Goal: Task Accomplishment & Management: Use online tool/utility

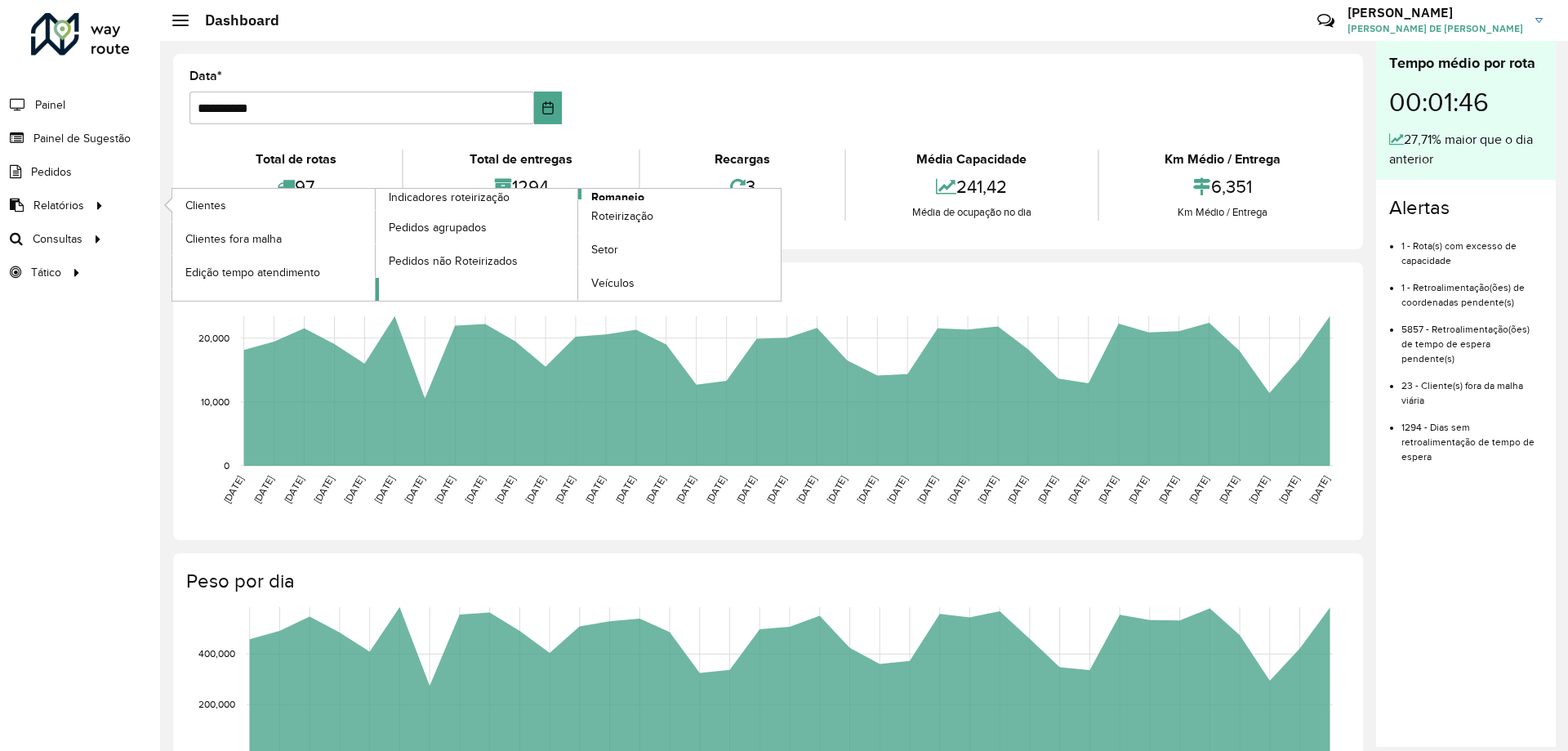
click at [596, 193] on span "Romaneio" at bounding box center [617, 196] width 53 height 17
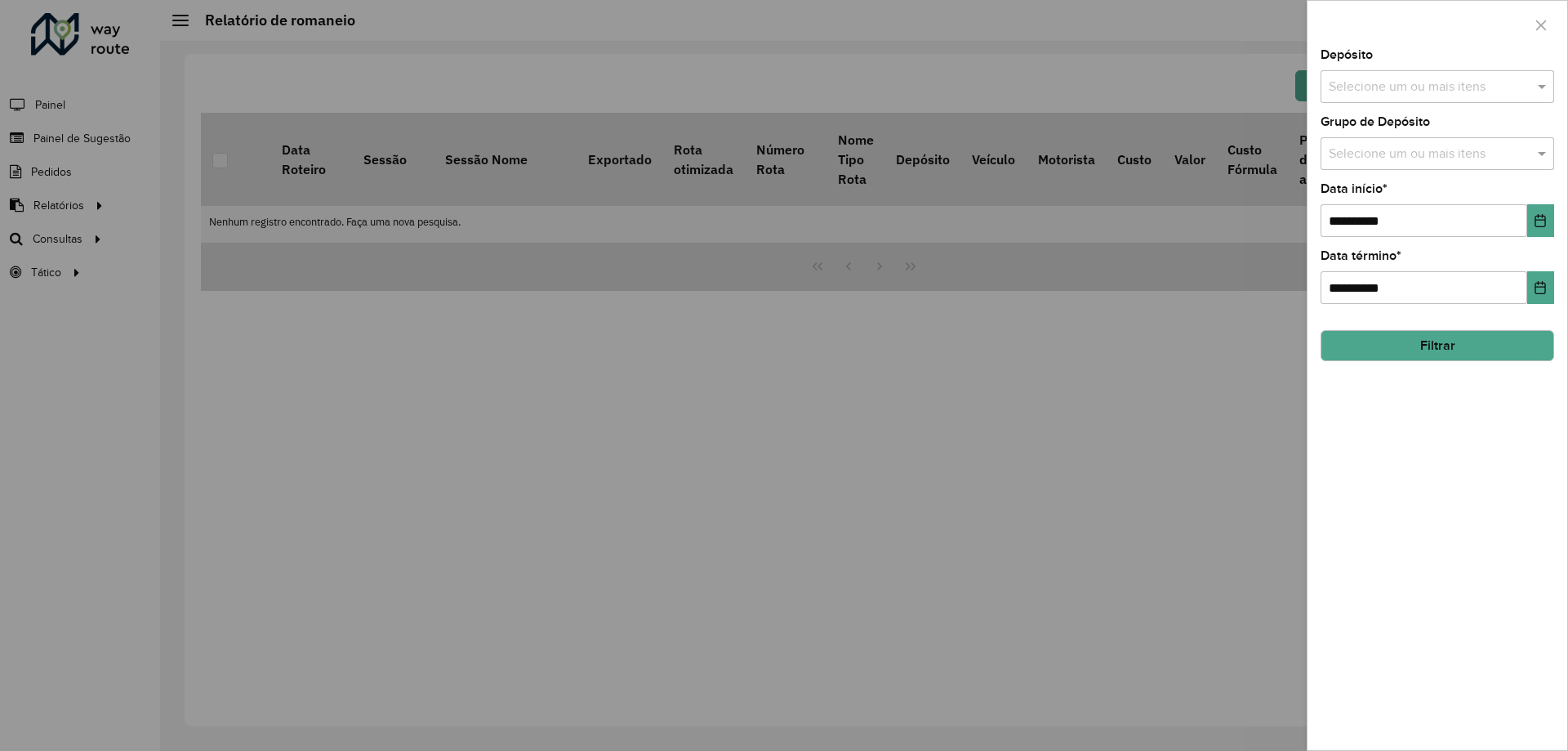
click at [1413, 78] on input "text" at bounding box center [1430, 88] width 209 height 20
click at [1390, 163] on div "CDD Campinas" at bounding box center [1438, 168] width 232 height 28
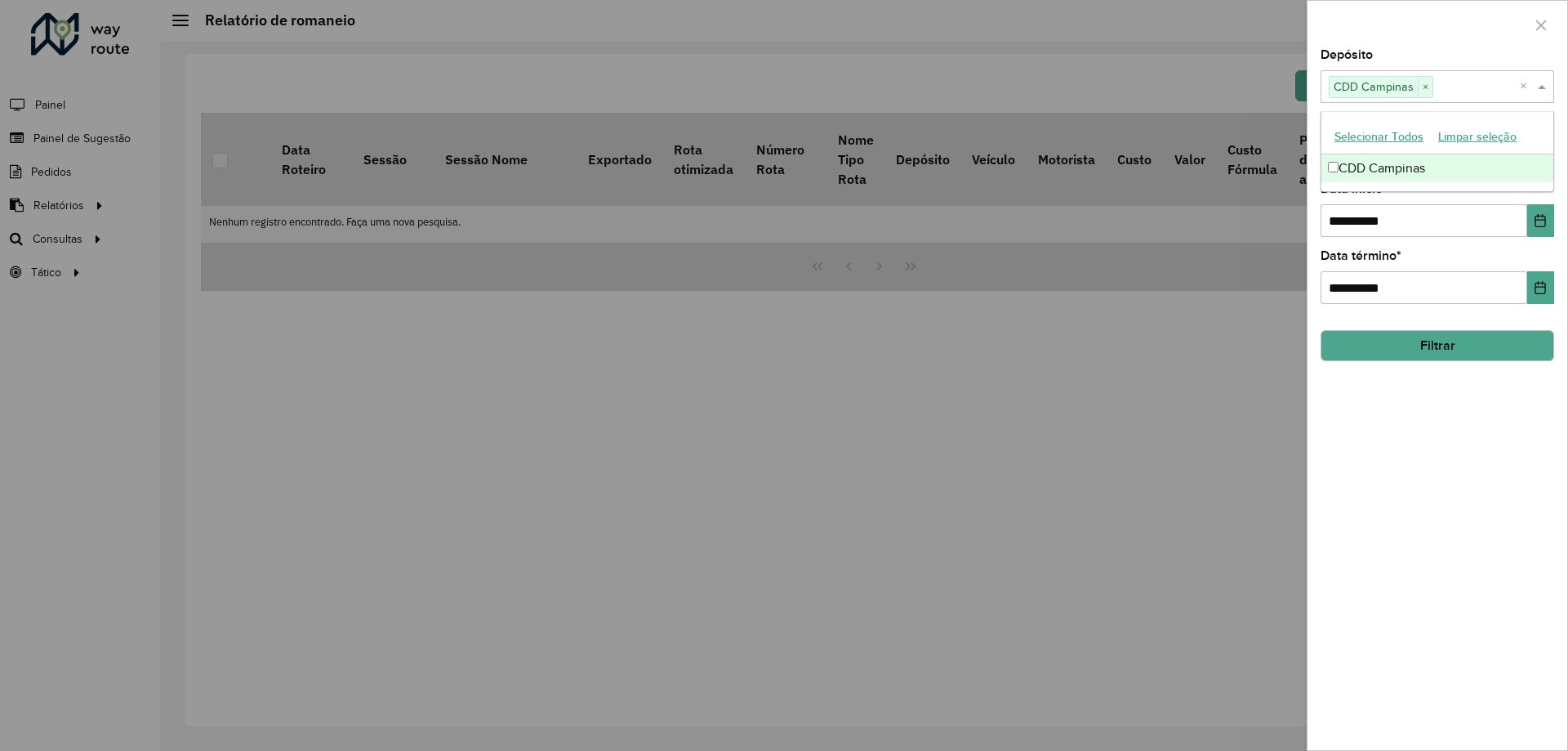
click at [1471, 510] on div "**********" at bounding box center [1438, 399] width 260 height 701
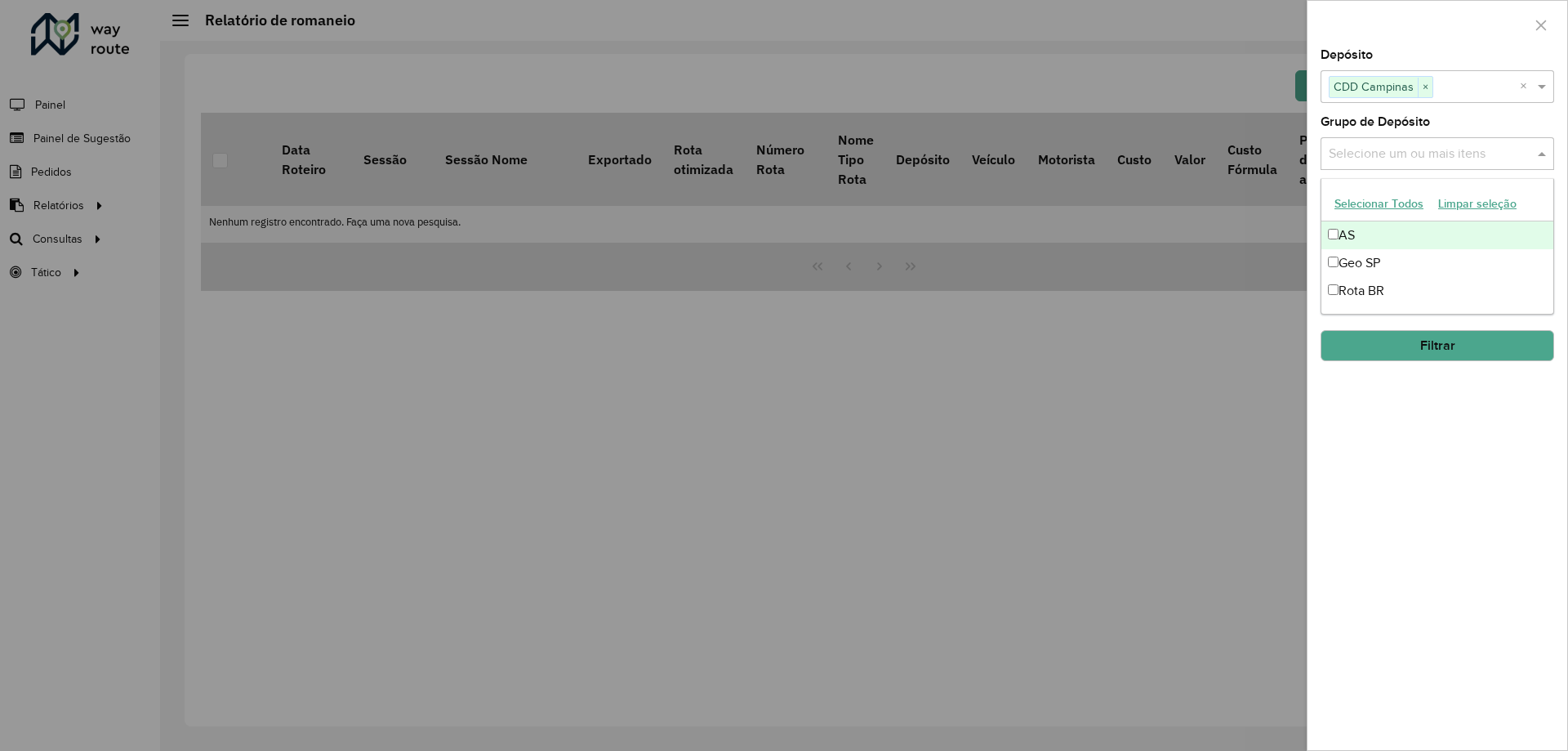
drag, startPoint x: 1380, startPoint y: 138, endPoint x: 1382, endPoint y: 153, distance: 15.1
click at [1380, 138] on div "Selecione um ou mais itens" at bounding box center [1438, 154] width 234 height 33
click at [1358, 258] on div "Geo SP" at bounding box center [1438, 263] width 232 height 28
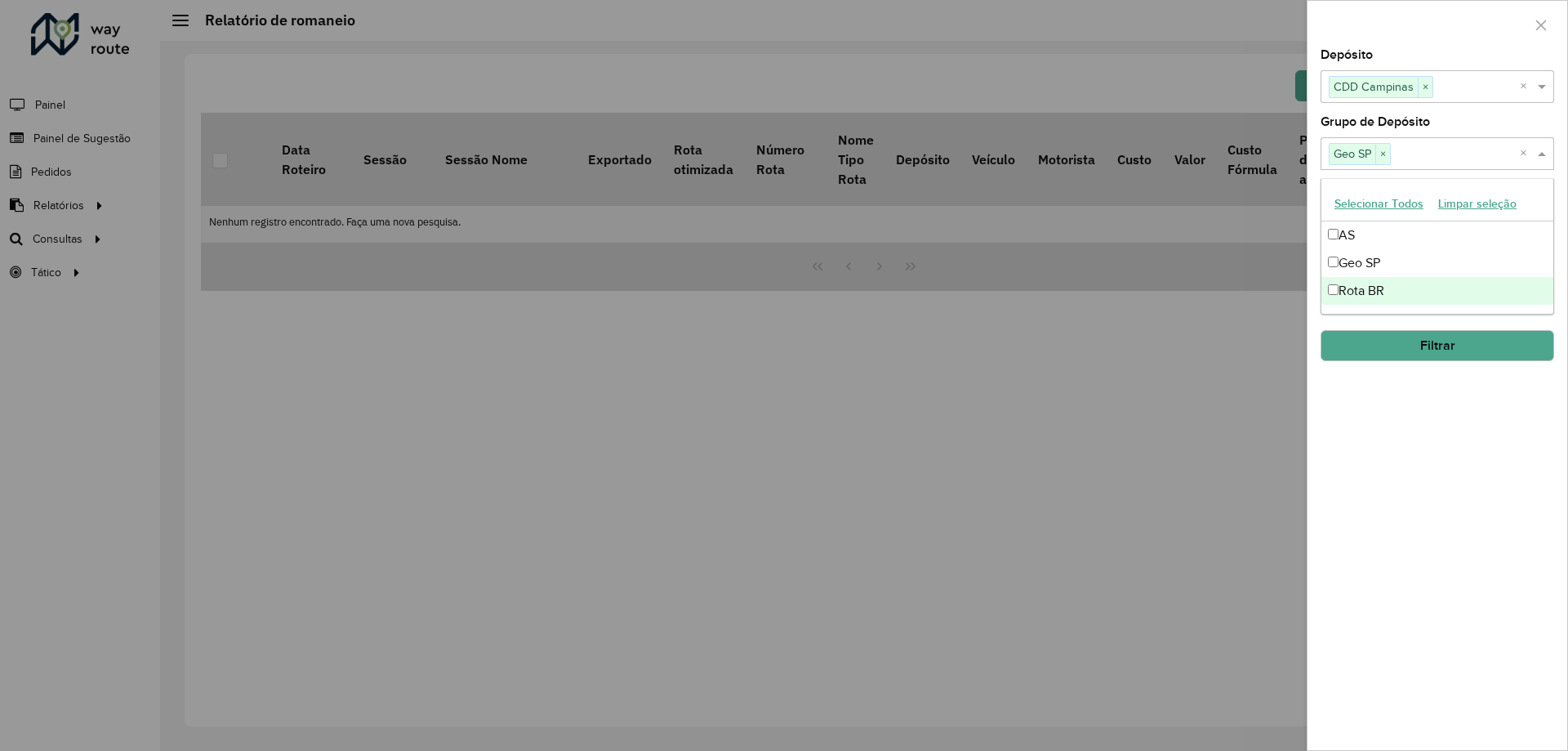
click at [1400, 473] on div "**********" at bounding box center [1438, 399] width 260 height 701
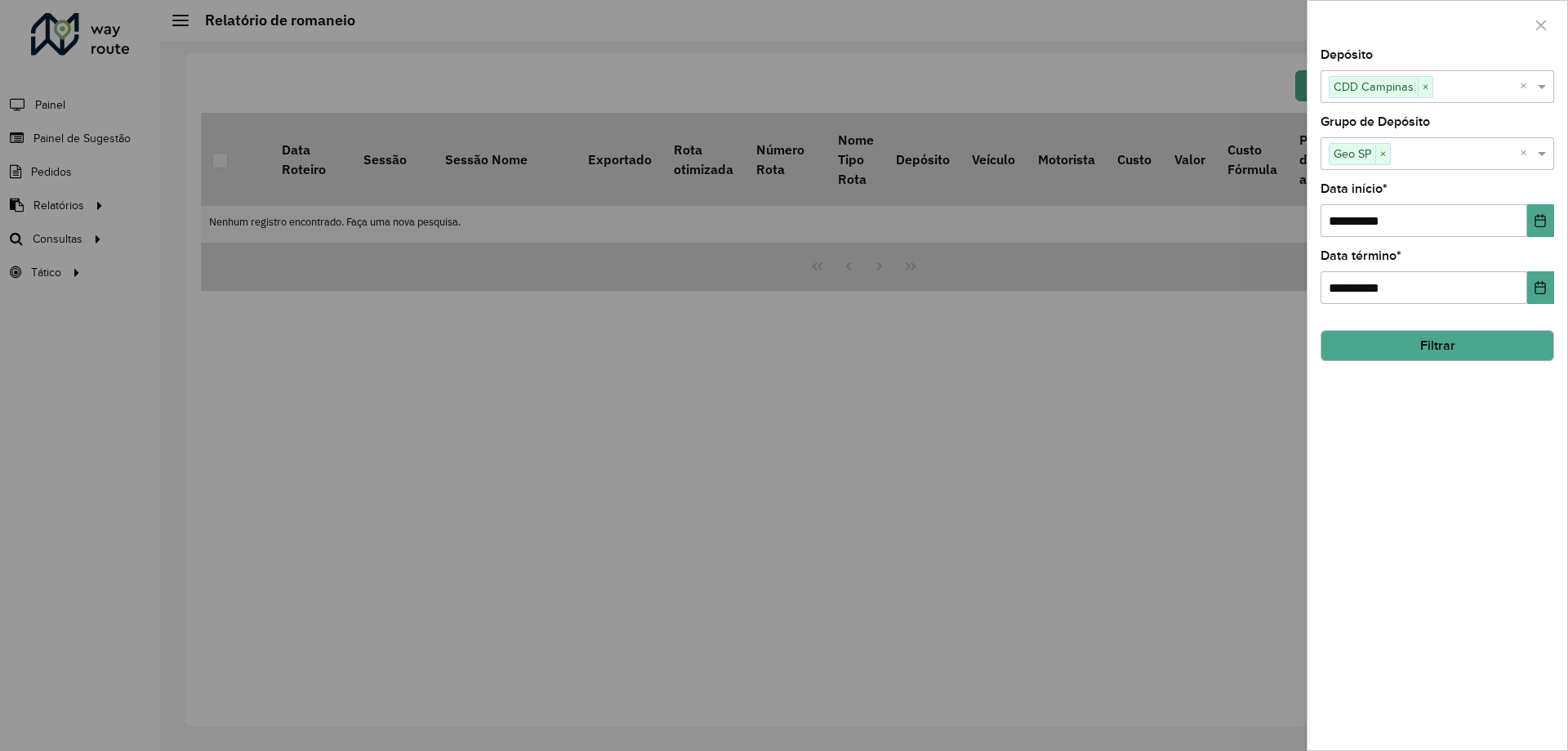
click at [1412, 355] on button "Filtrar" at bounding box center [1438, 346] width 234 height 31
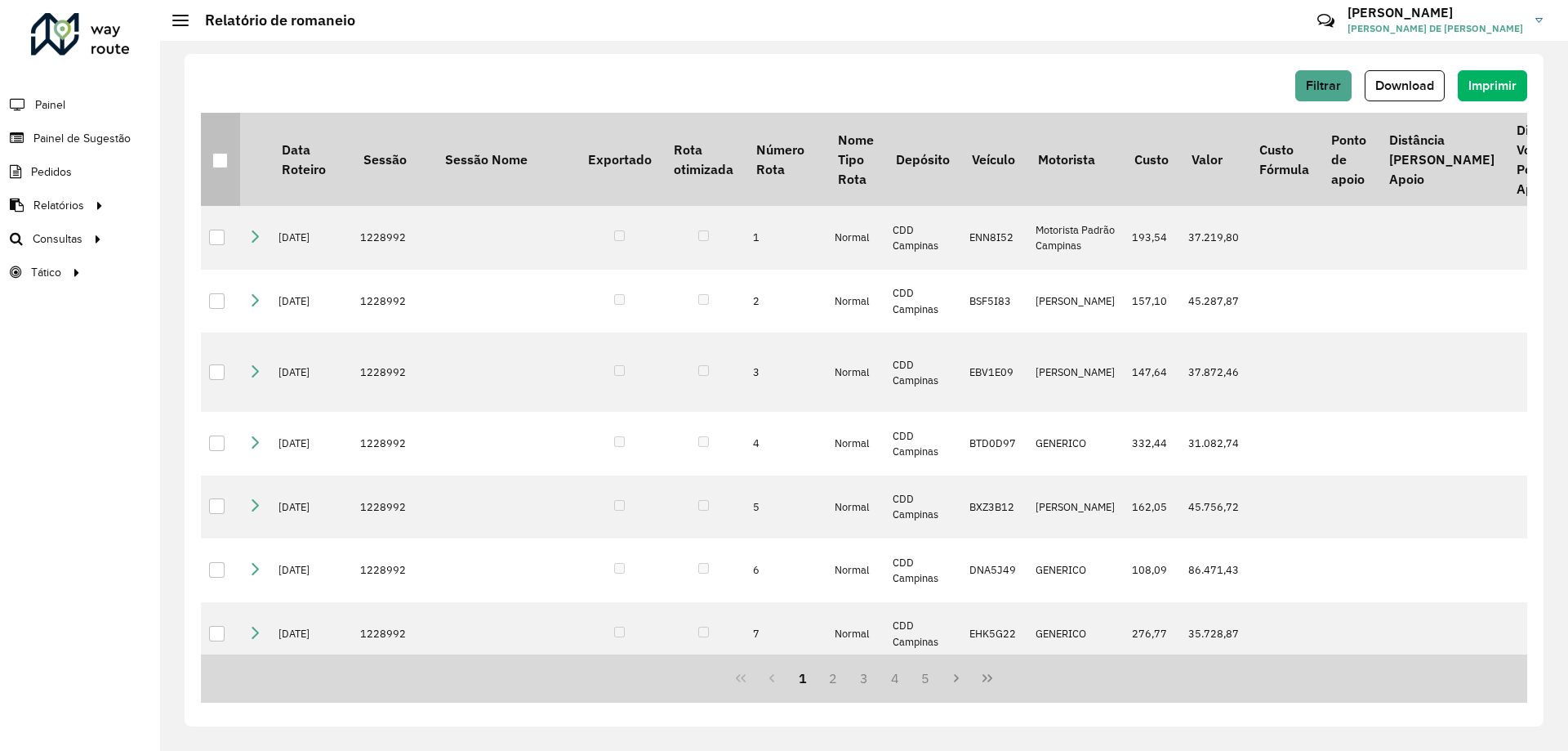
click at [221, 166] on div at bounding box center [220, 160] width 15 height 15
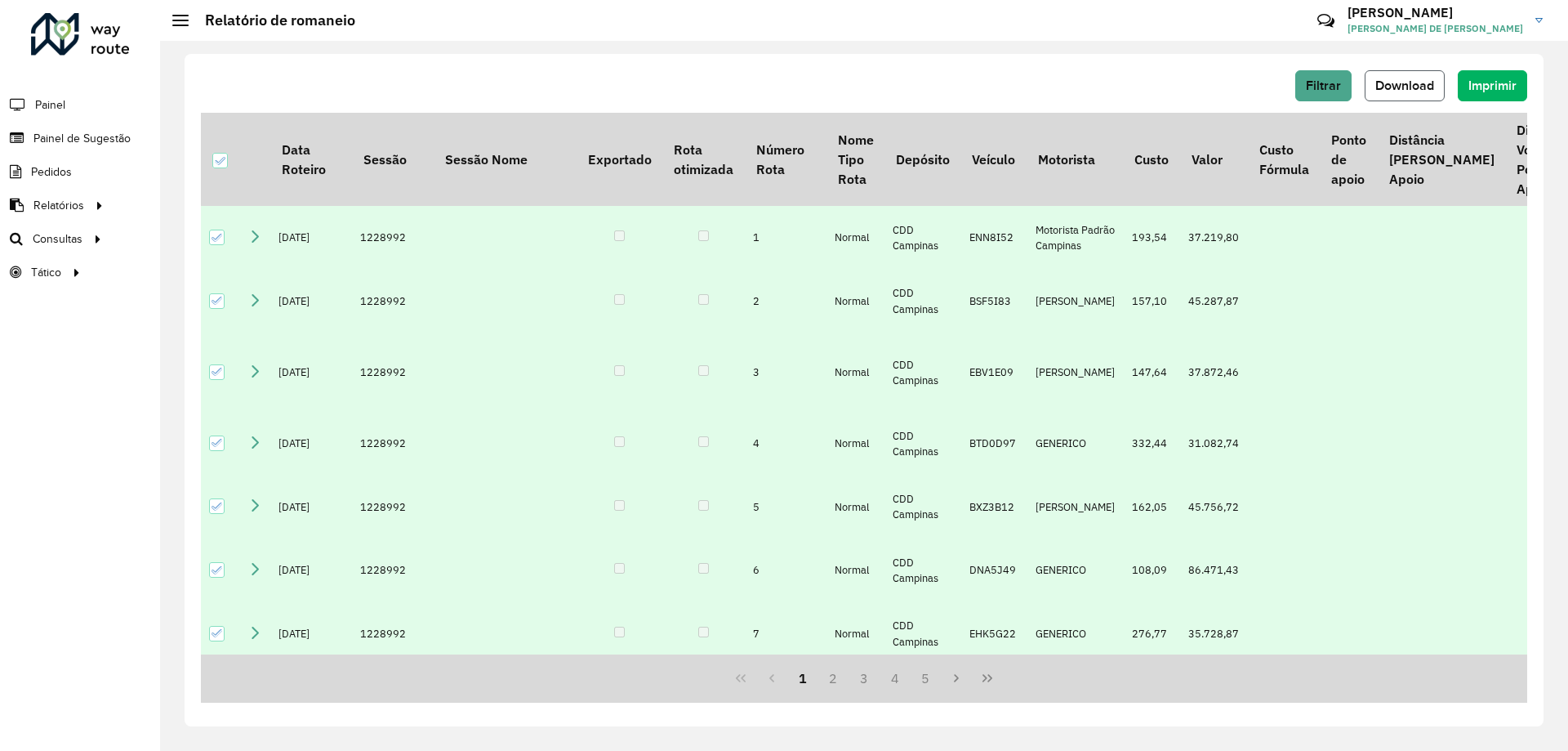
click at [1412, 95] on button "Download" at bounding box center [1405, 86] width 80 height 31
click at [61, 104] on span "Painel" at bounding box center [52, 104] width 34 height 17
click at [194, 239] on span "Roteirização" at bounding box center [219, 238] width 66 height 17
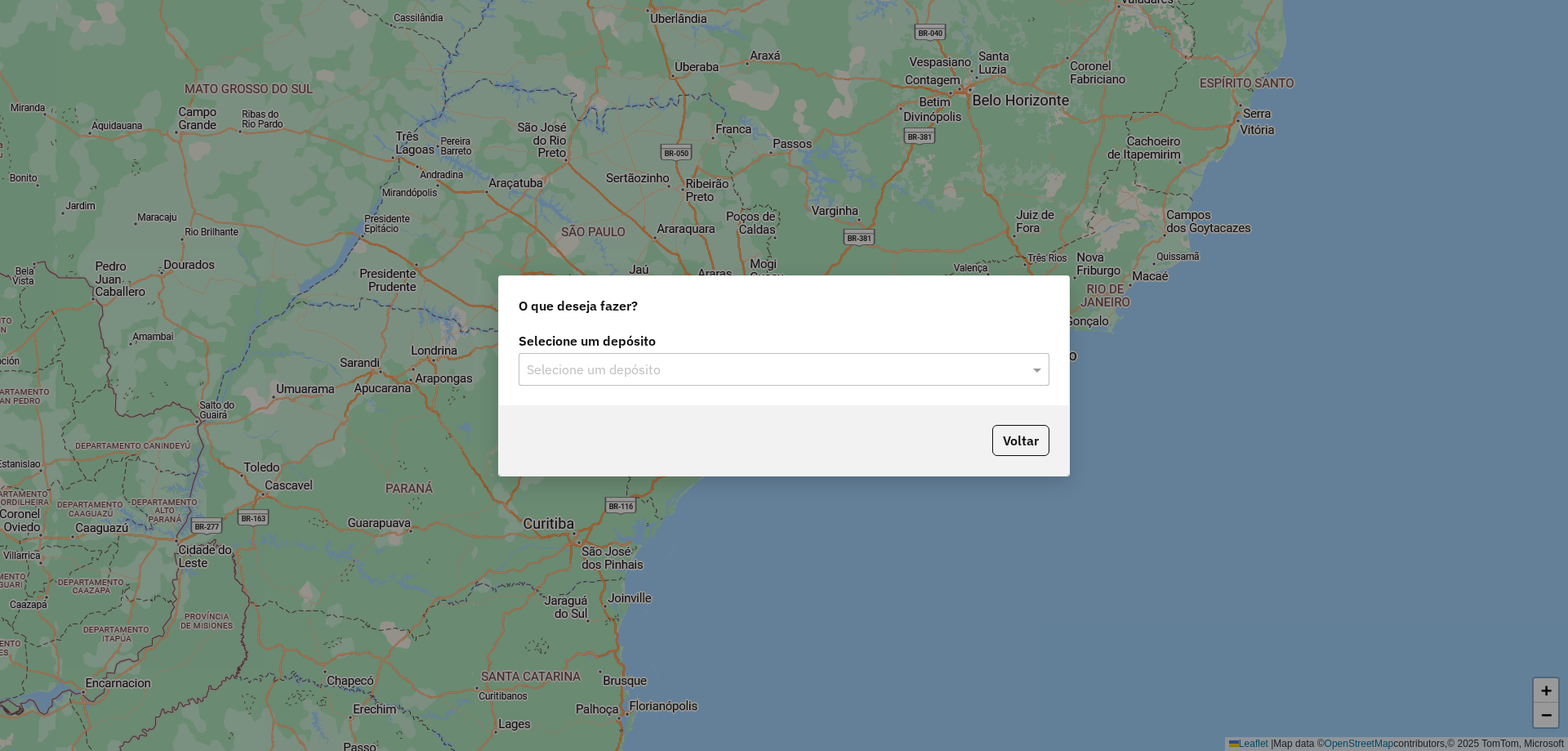
click at [571, 366] on input "text" at bounding box center [768, 370] width 482 height 20
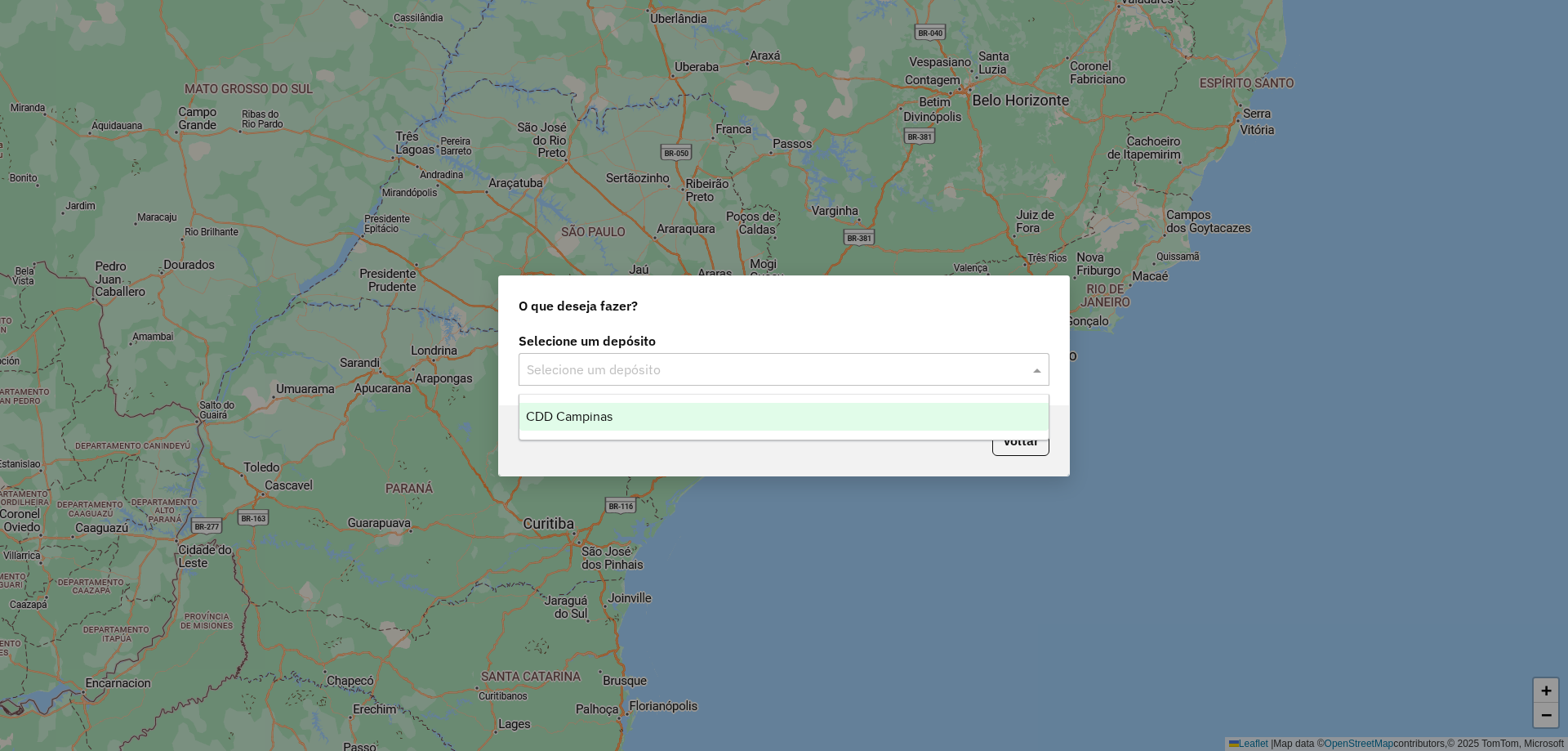
click at [579, 409] on span "CDD Campinas" at bounding box center [569, 416] width 87 height 14
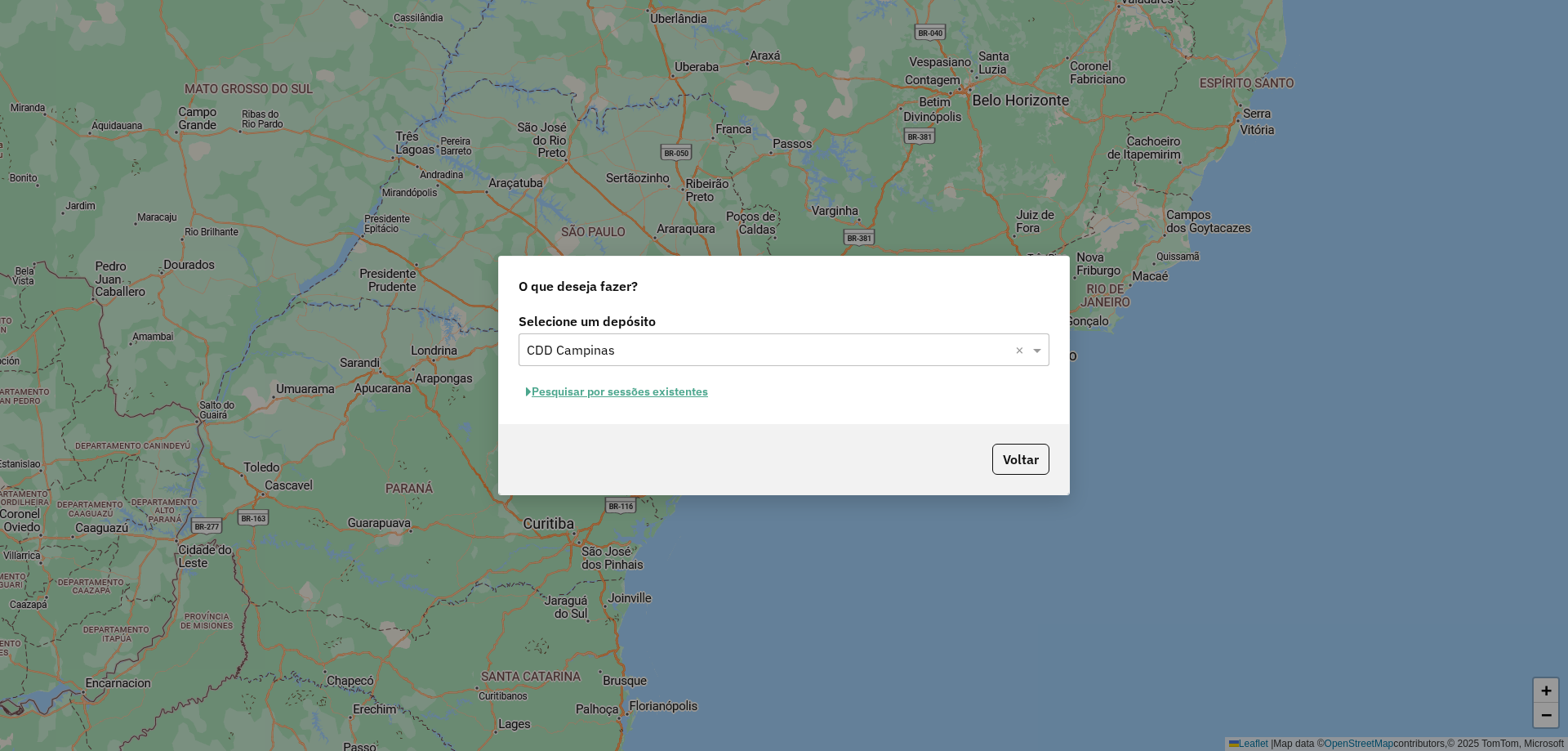
click at [692, 391] on button "Pesquisar por sessões existentes" at bounding box center [617, 391] width 196 height 25
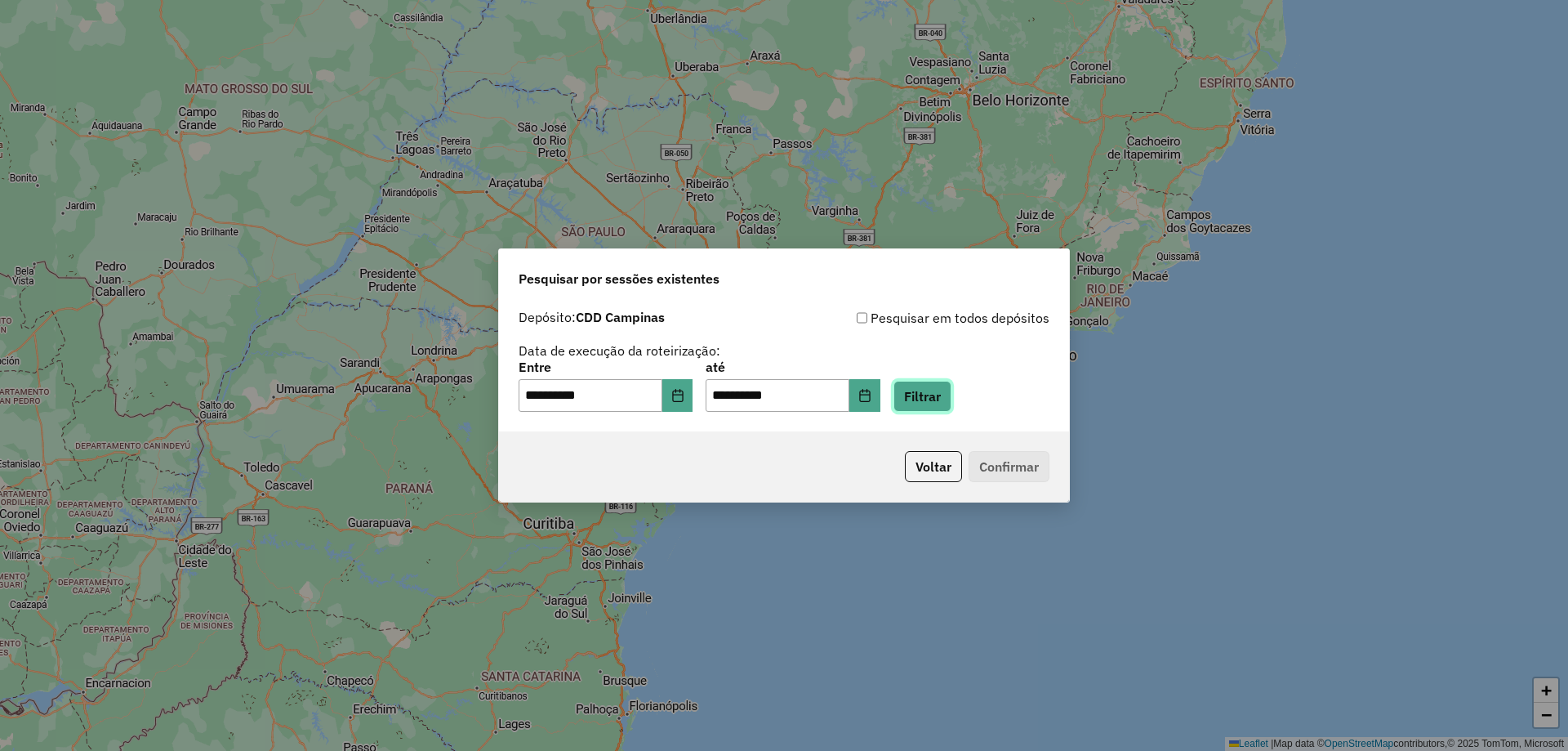
click at [944, 398] on button "Filtrar" at bounding box center [922, 396] width 58 height 31
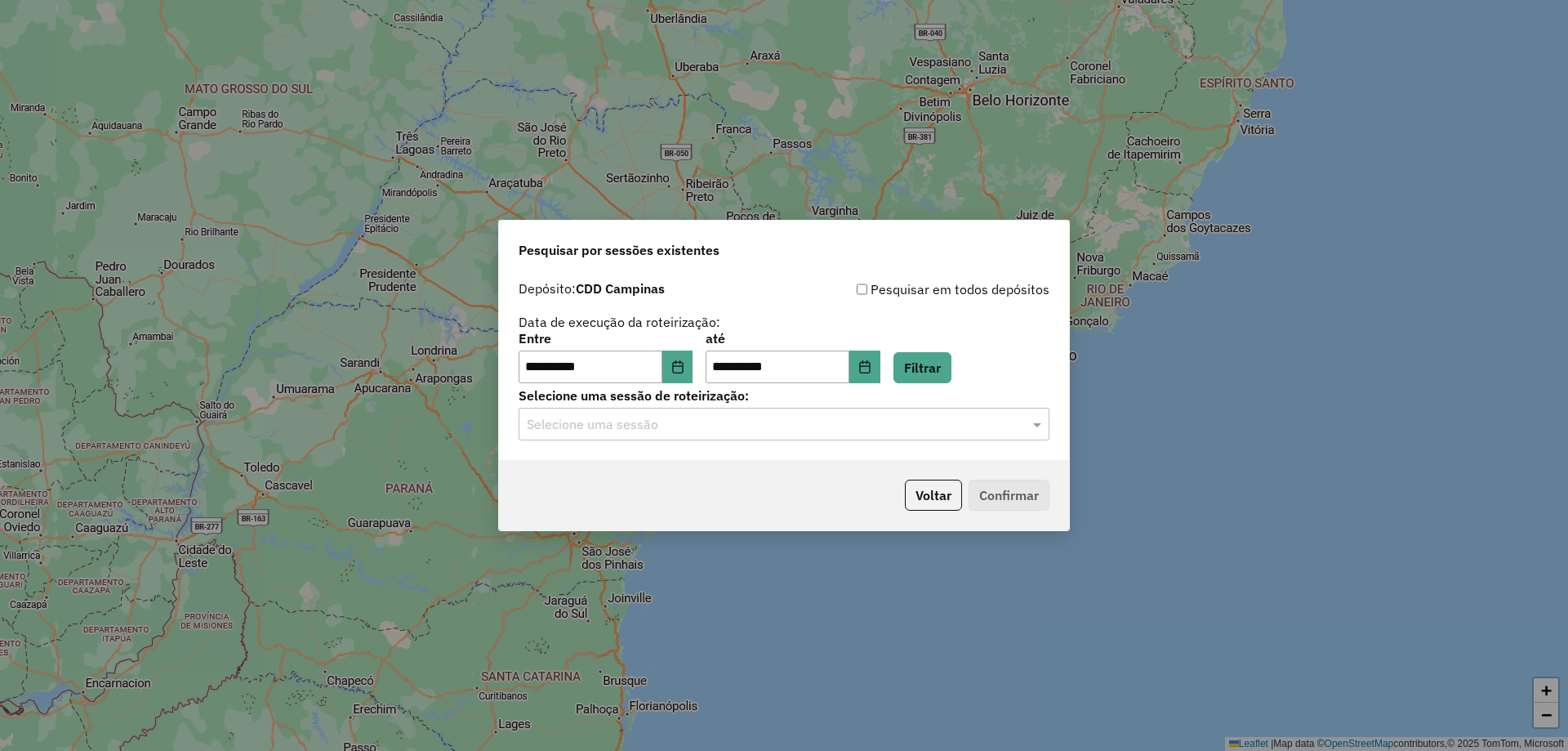
click at [923, 415] on input "text" at bounding box center [768, 425] width 482 height 20
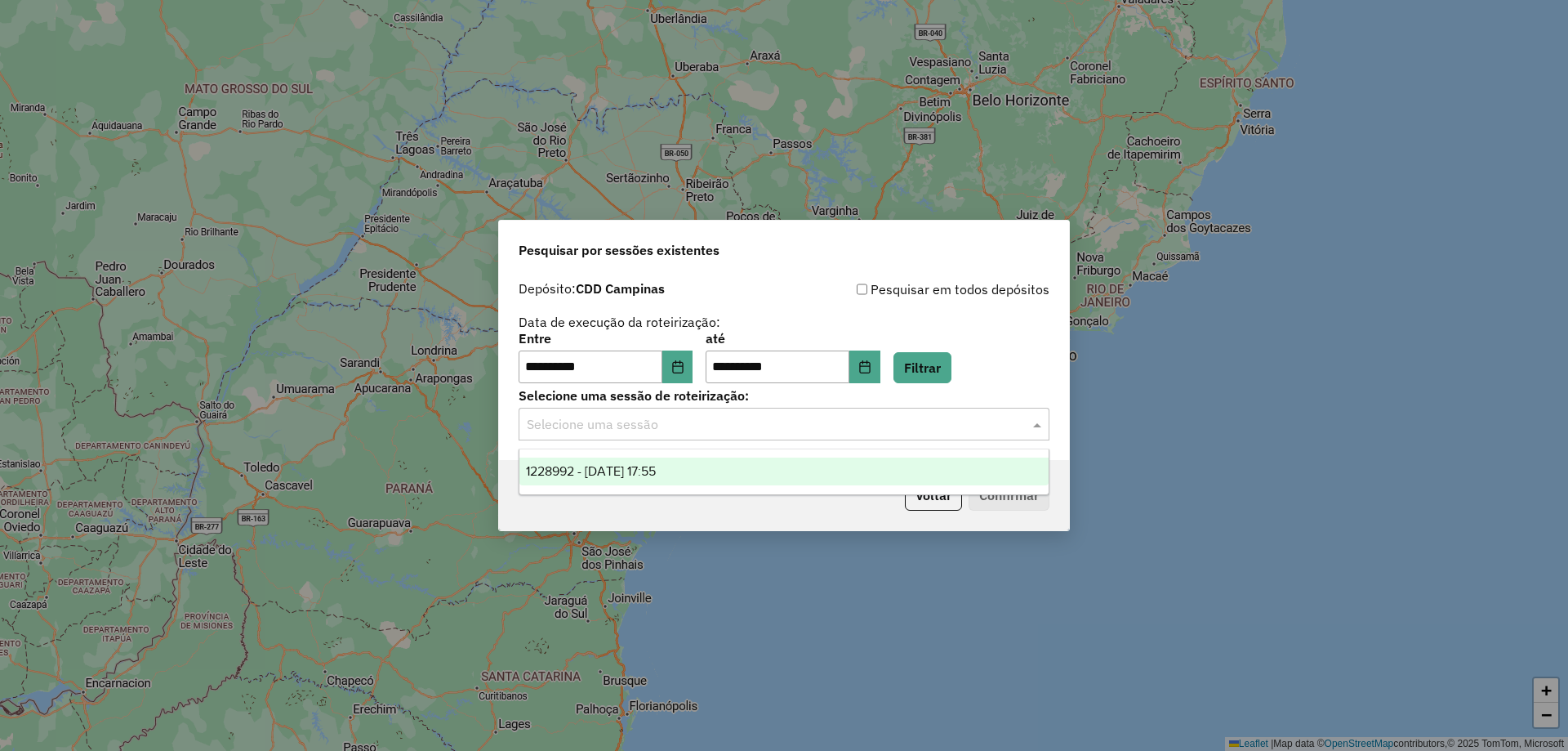
click at [707, 483] on div "1228992 - 13/08/2025 17:55" at bounding box center [784, 471] width 530 height 28
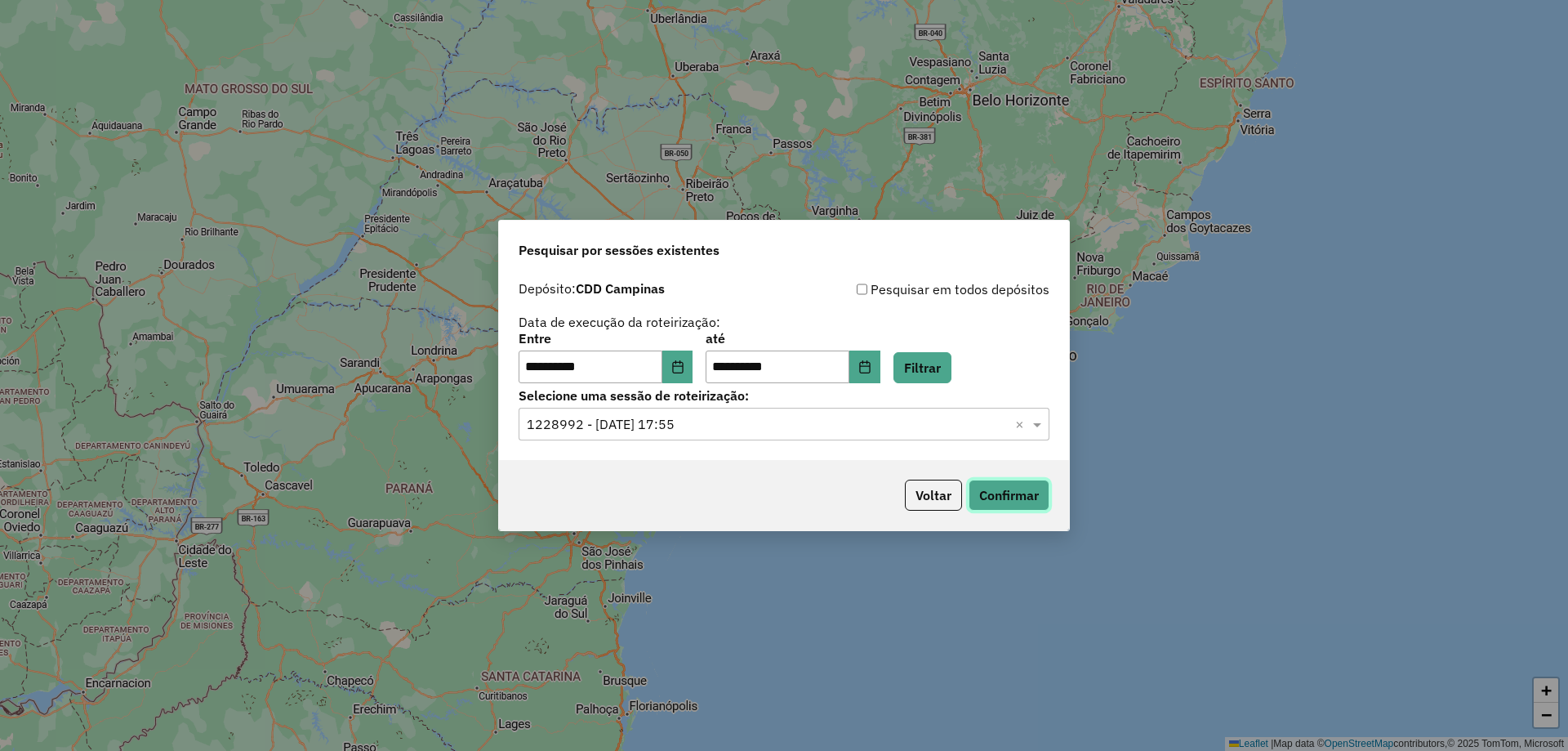
click at [1025, 488] on button "Confirmar" at bounding box center [1009, 495] width 81 height 31
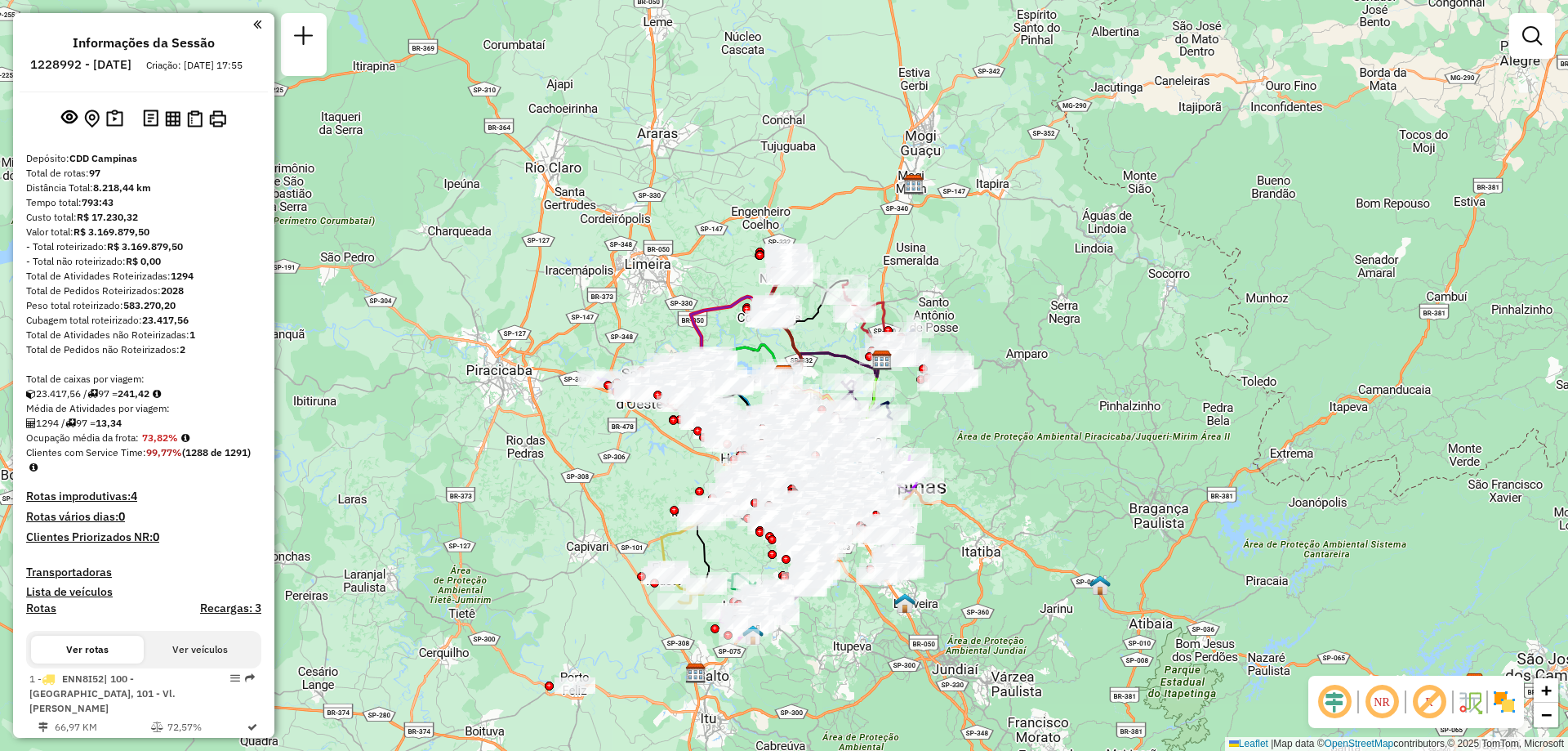
click at [1500, 697] on img at bounding box center [1504, 701] width 26 height 26
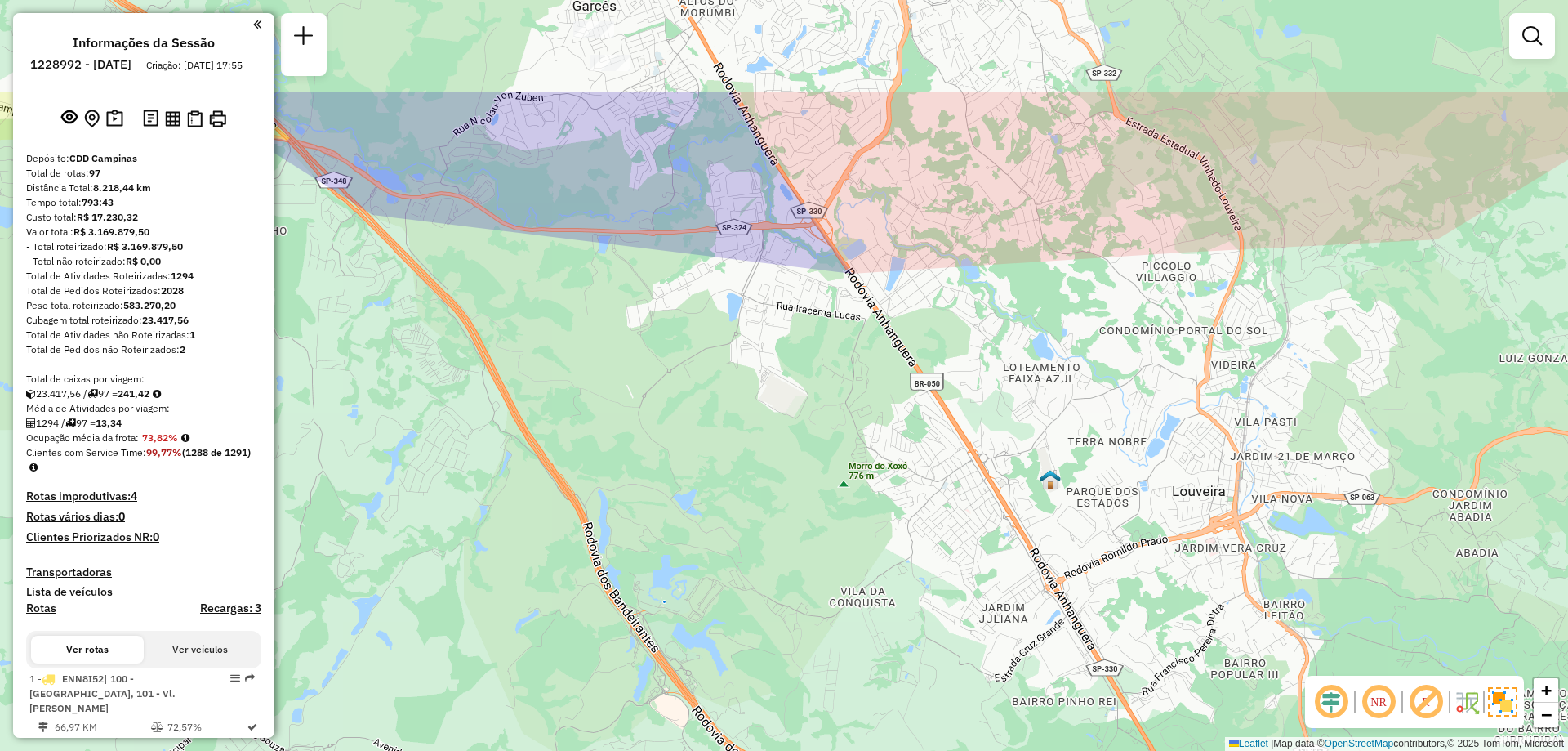
drag, startPoint x: 792, startPoint y: 357, endPoint x: 919, endPoint y: 509, distance: 198.1
click at [919, 509] on div "Janela de atendimento Grade de atendimento Capacidade Transportadoras Veículos …" at bounding box center [784, 375] width 1568 height 751
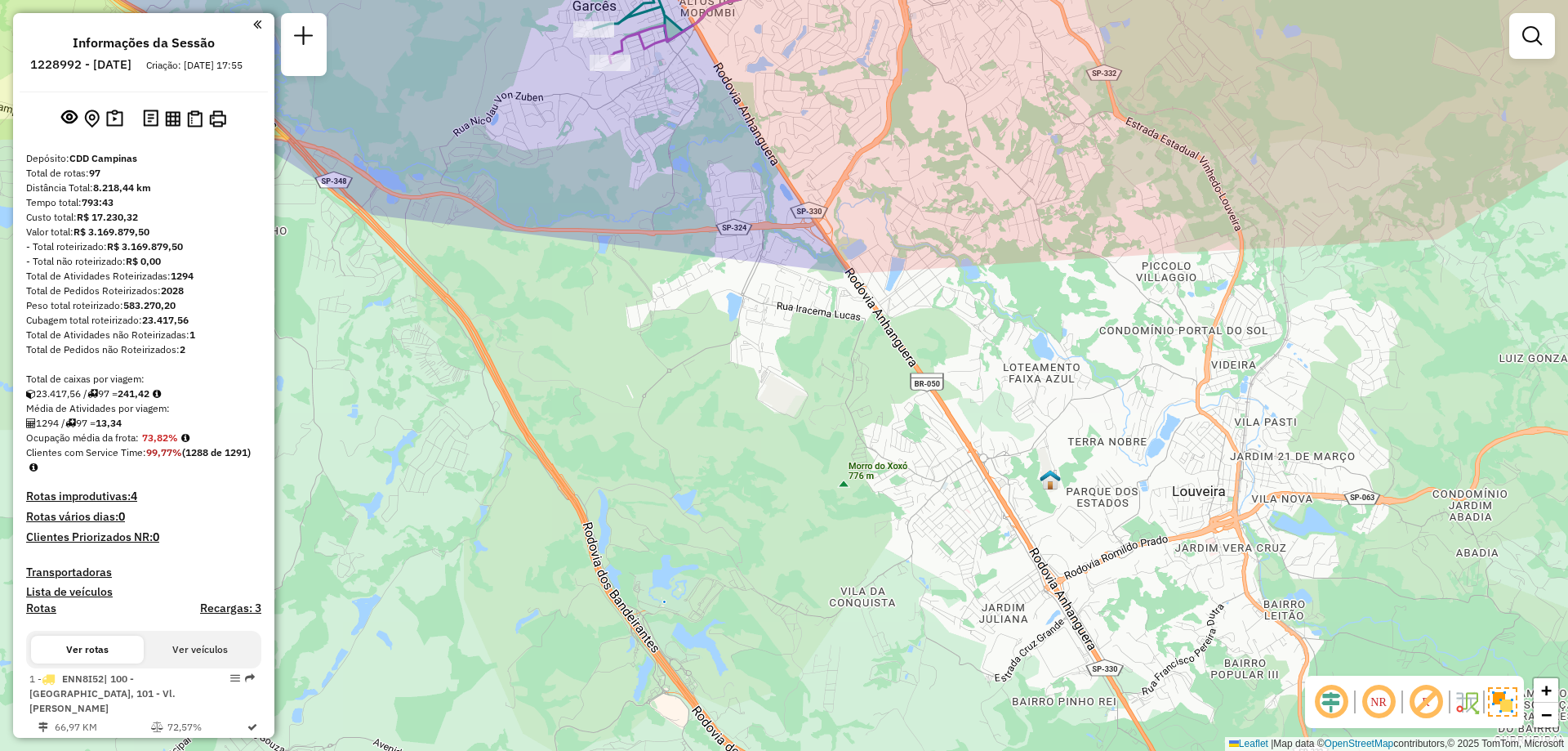
scroll to position [4801, 0]
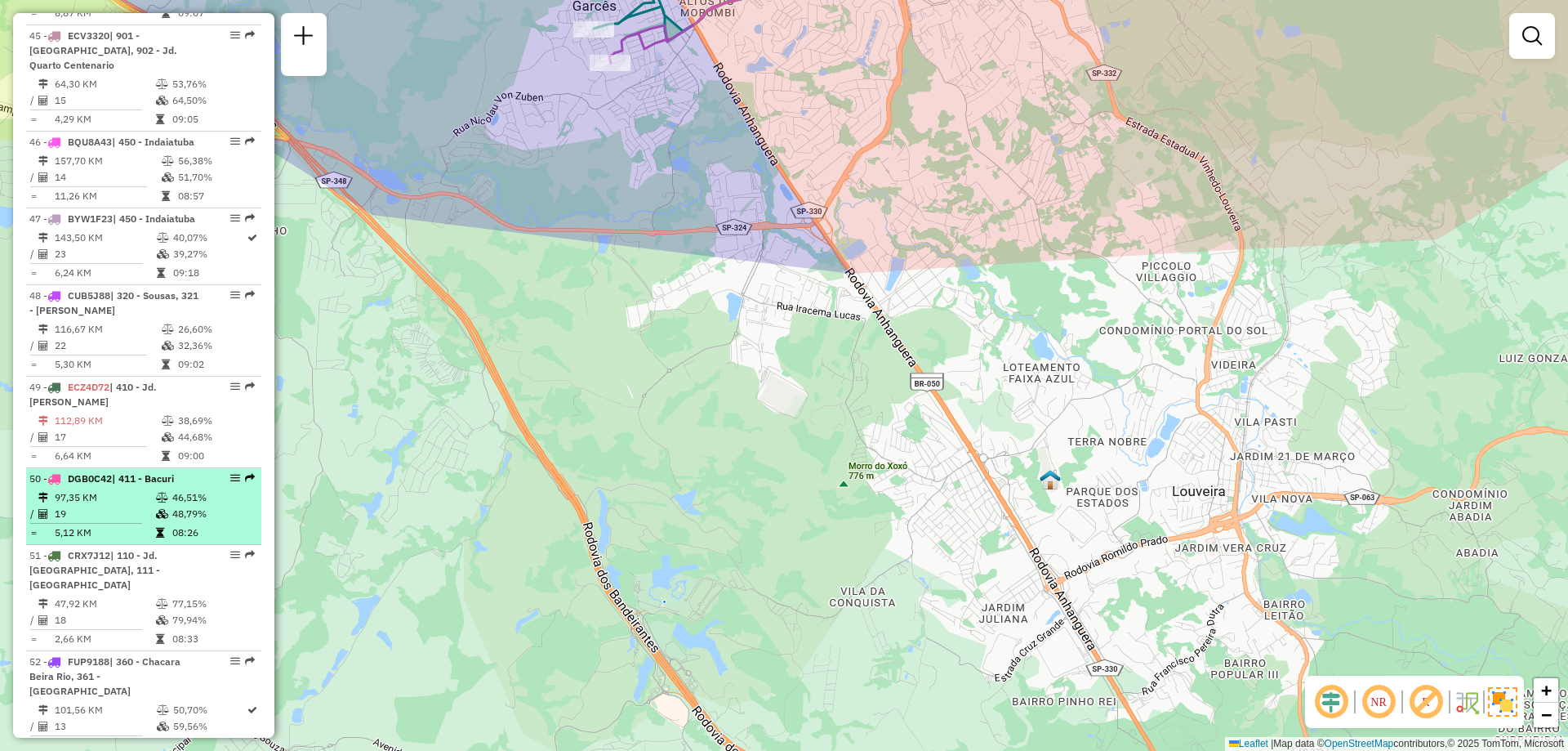
click at [233, 473] on em at bounding box center [235, 478] width 10 height 10
select select "**********"
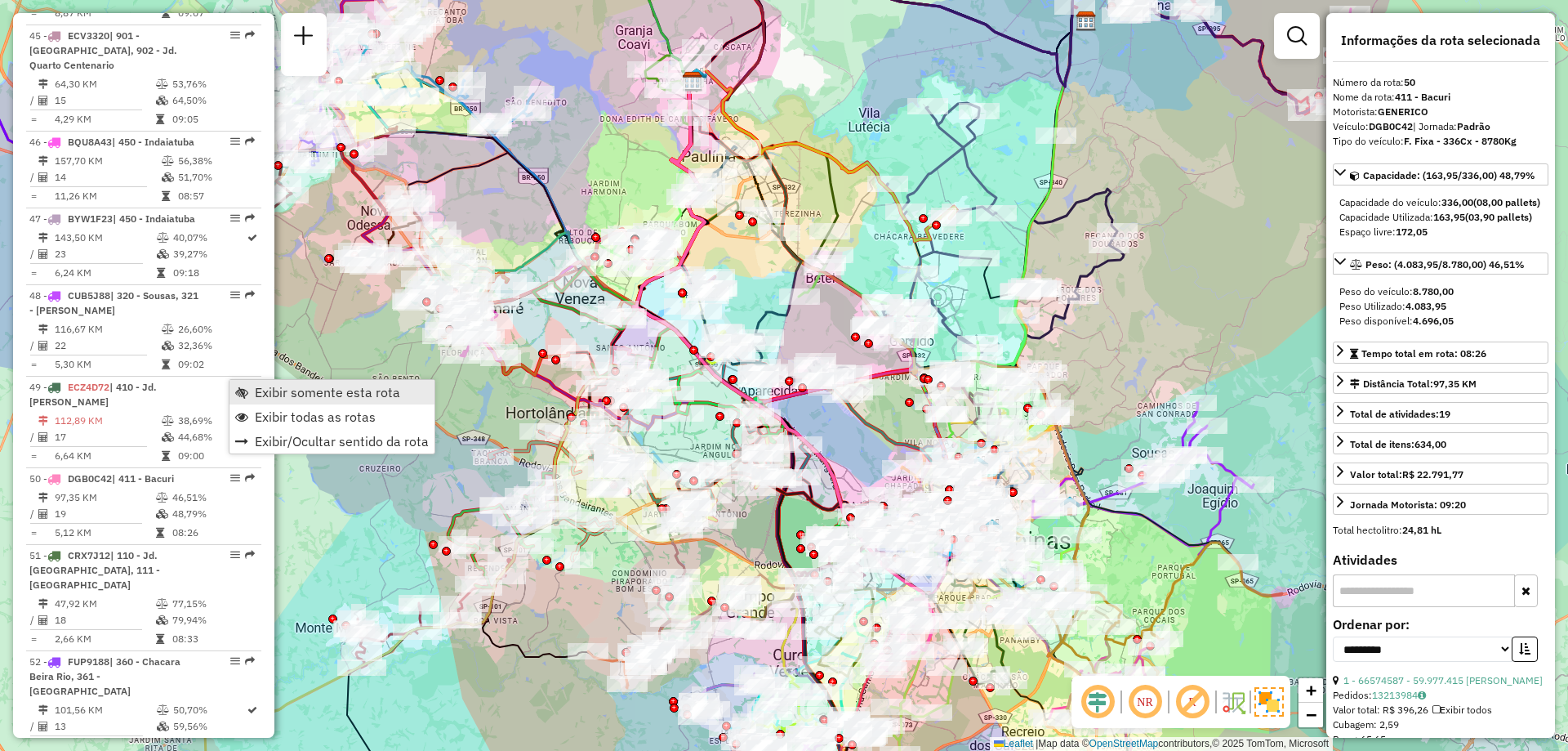
click at [256, 396] on span "Exibir somente esta rota" at bounding box center [327, 392] width 146 height 13
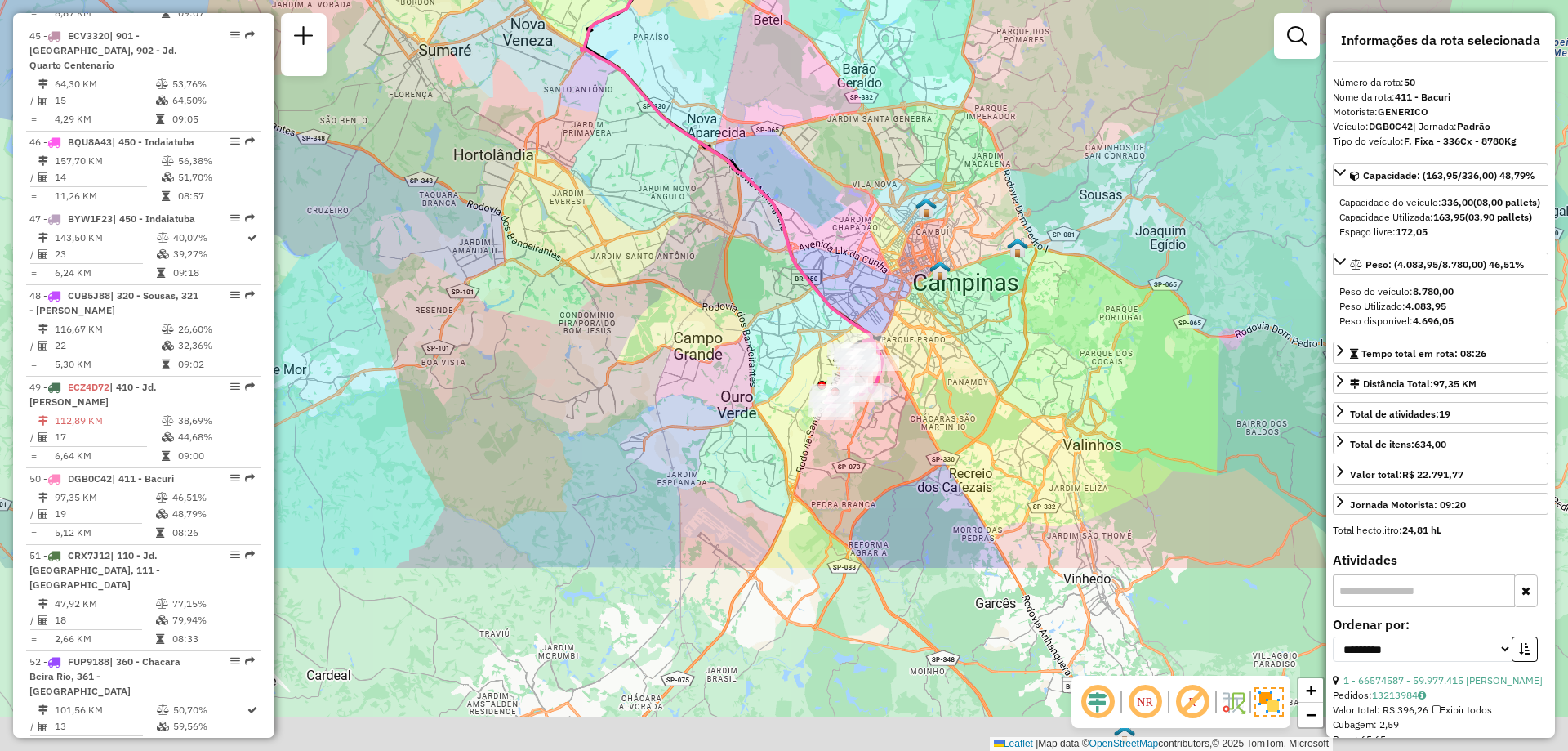
drag, startPoint x: 752, startPoint y: 454, endPoint x: 699, endPoint y: 194, distance: 265.3
click at [699, 194] on div "Janela de atendimento Grade de atendimento Capacidade Transportadoras Veículos …" at bounding box center [784, 375] width 1568 height 751
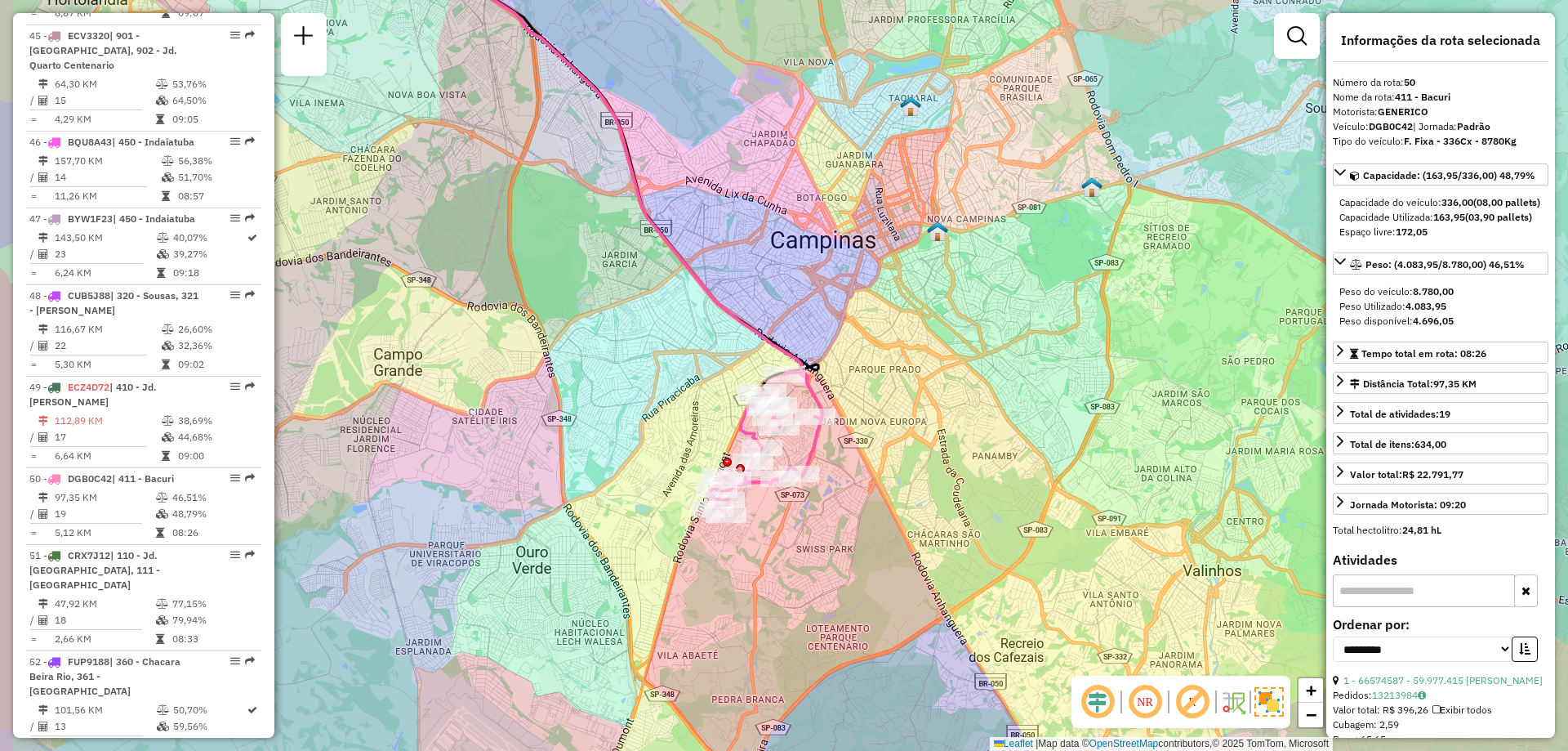
drag, startPoint x: 820, startPoint y: 330, endPoint x: 913, endPoint y: 398, distance: 115.2
click at [913, 398] on div "Janela de atendimento Grade de atendimento Capacidade Transportadoras Veículos …" at bounding box center [784, 375] width 1568 height 751
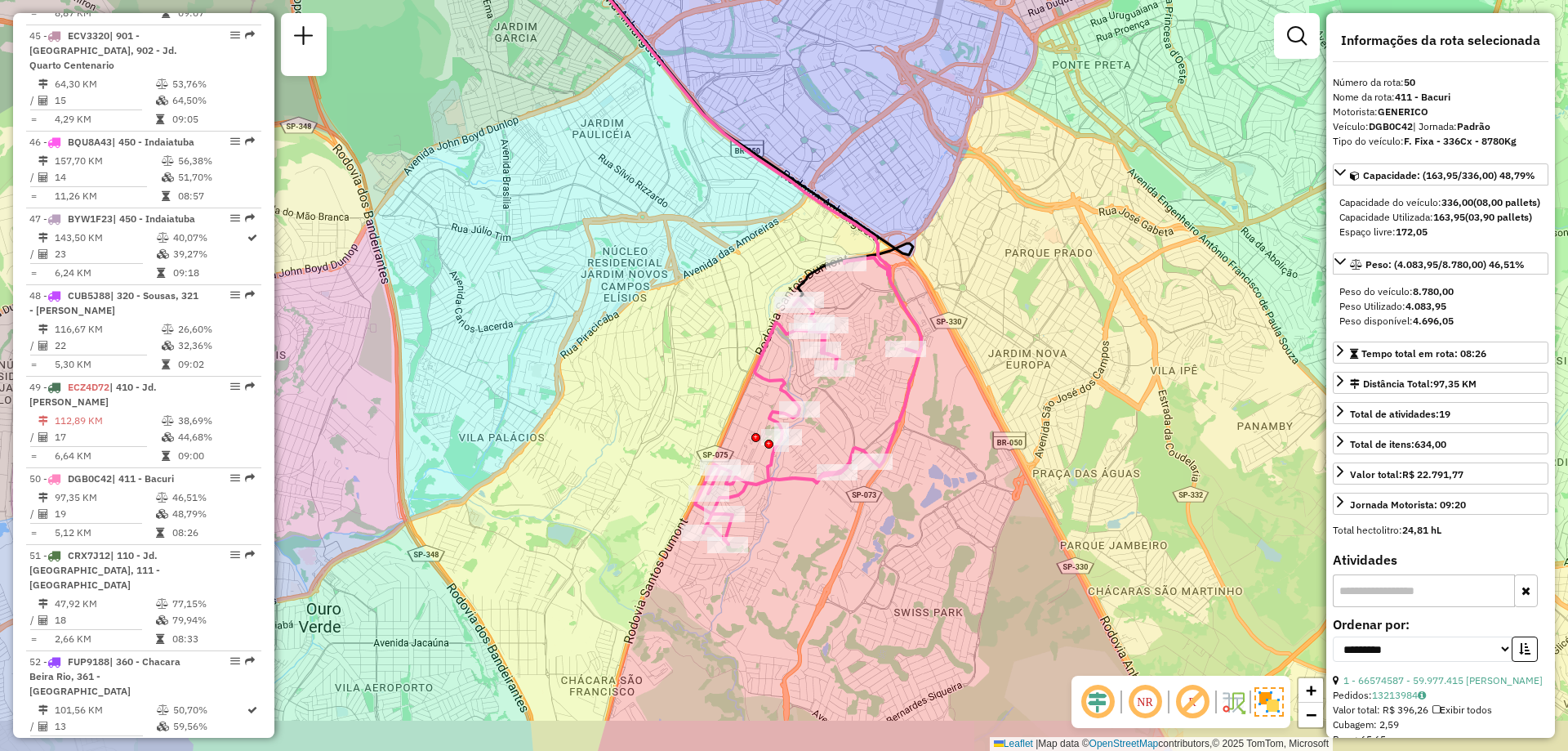
drag, startPoint x: 822, startPoint y: 392, endPoint x: 880, endPoint y: 341, distance: 77.2
click at [880, 341] on div "Janela de atendimento Grade de atendimento Capacidade Transportadoras Veículos …" at bounding box center [784, 375] width 1568 height 751
